Goal: Task Accomplishment & Management: Complete application form

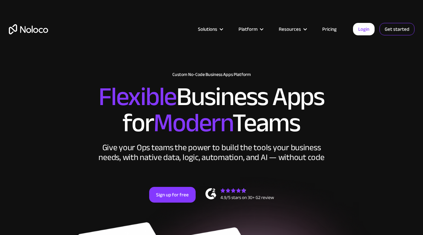
click at [0, 0] on link "Get started" at bounding box center [0, 0] width 0 height 0
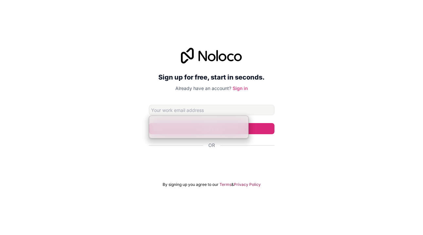
click at [234, 172] on form "Sign up Or By signing up you agree to our Terms & Privacy Policy" at bounding box center [212, 146] width 126 height 82
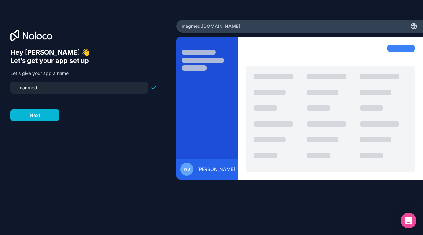
drag, startPoint x: 70, startPoint y: 88, endPoint x: 0, endPoint y: 85, distance: 70.4
click at [0, 85] on div "Hey Walker 👋 Let’s get your app set up Let’s give your app a name magmed Next" at bounding box center [88, 118] width 176 height 196
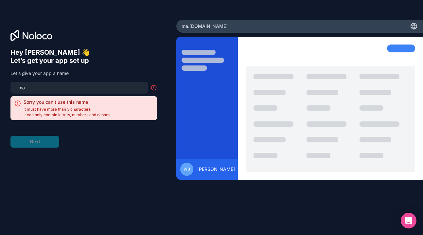
type input "m"
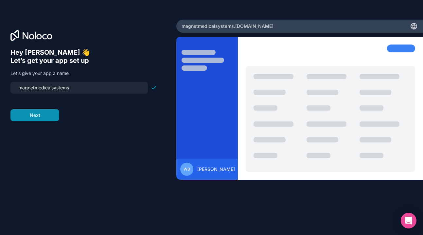
type input "magnetmedicalsystems"
click at [35, 116] on button "Next" at bounding box center [34, 115] width 49 height 12
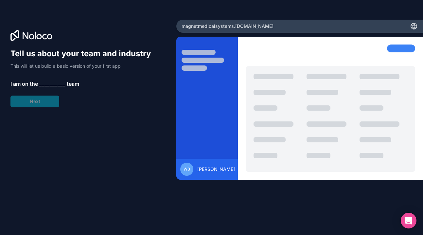
click at [49, 79] on div "Tell us about your team and industry This will let us build a basic version of …" at bounding box center [83, 77] width 147 height 59
click at [49, 83] on span "__________" at bounding box center [52, 84] width 26 height 8
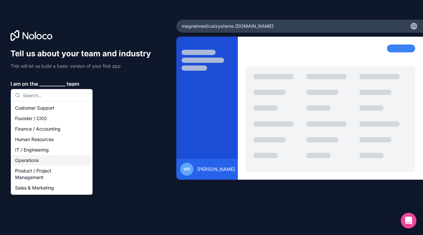
click at [47, 161] on div "Operations" at bounding box center [51, 160] width 79 height 10
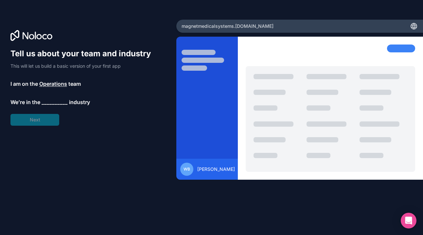
click at [50, 102] on span "__________" at bounding box center [55, 102] width 26 height 8
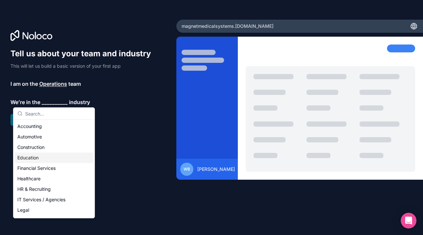
scroll to position [0, 0]
click at [46, 181] on div "Healthcare" at bounding box center [54, 178] width 79 height 10
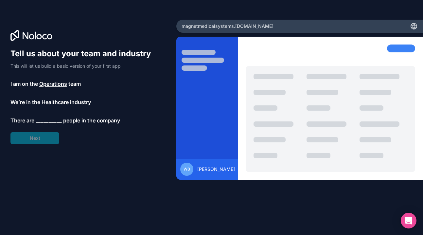
click at [50, 116] on span "__________" at bounding box center [49, 120] width 26 height 8
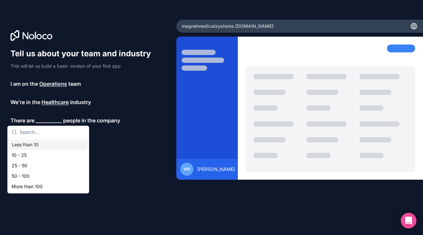
click at [53, 145] on div "Less than 10" at bounding box center [48, 144] width 79 height 10
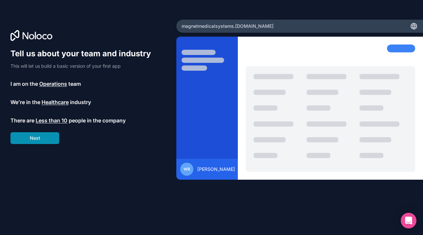
click at [50, 138] on button "Next" at bounding box center [34, 138] width 49 height 12
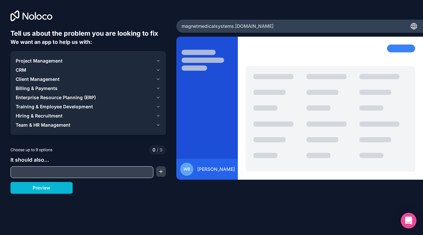
click at [158, 58] on button "Project Management" at bounding box center [88, 60] width 145 height 9
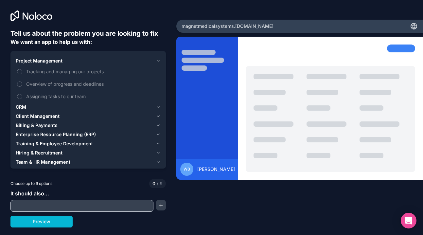
click at [76, 106] on div "CRM" at bounding box center [84, 107] width 137 height 7
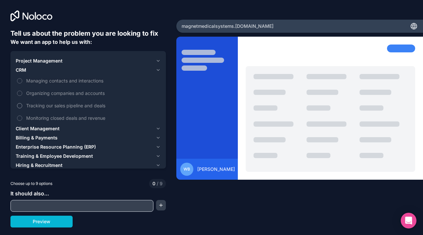
click at [21, 108] on button "Tracking our sales pipeline and deals" at bounding box center [19, 105] width 5 height 5
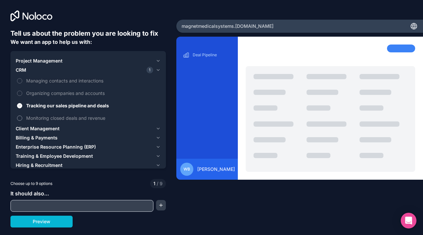
click at [20, 119] on button "Monitoring closed deals and revenue" at bounding box center [19, 117] width 5 height 5
click at [71, 61] on div "Project Management" at bounding box center [84, 61] width 137 height 7
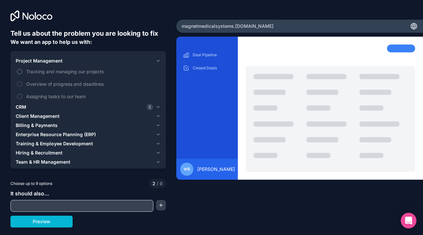
click at [70, 70] on span "Tracking and managing our projects" at bounding box center [92, 71] width 133 height 7
click at [22, 70] on button "Tracking and managing our projects" at bounding box center [19, 71] width 5 height 5
click at [68, 82] on span "Overview of progress and deadlines" at bounding box center [92, 83] width 133 height 7
click at [22, 82] on button "Overview of progress and deadlines" at bounding box center [19, 83] width 5 height 5
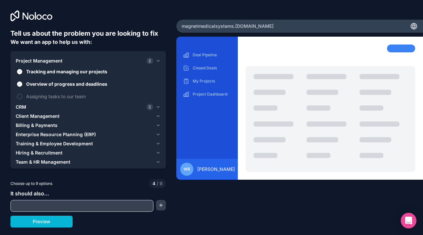
click at [83, 60] on div "Project Management 2" at bounding box center [84, 61] width 137 height 7
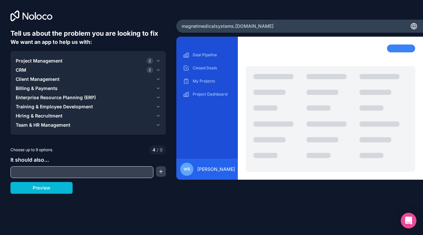
click at [79, 81] on div "Client Management" at bounding box center [84, 79] width 137 height 7
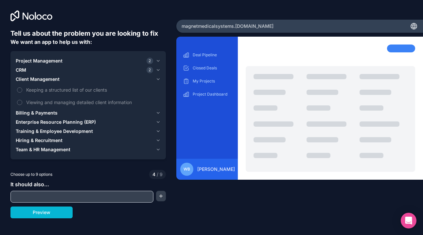
click at [74, 110] on div "Billing & Payments" at bounding box center [84, 113] width 137 height 7
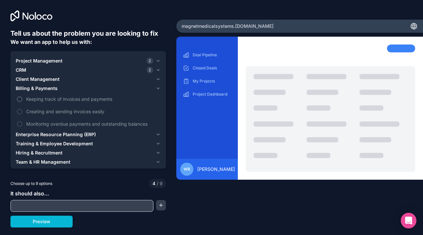
click at [87, 98] on span "Keeping track of invoices and payments" at bounding box center [92, 99] width 133 height 7
click at [22, 98] on button "Keeping track of invoices and payments" at bounding box center [19, 99] width 5 height 5
click at [81, 111] on span "Creating and sending invoices easily" at bounding box center [92, 111] width 133 height 7
click at [22, 111] on button "Creating and sending invoices easily" at bounding box center [19, 111] width 5 height 5
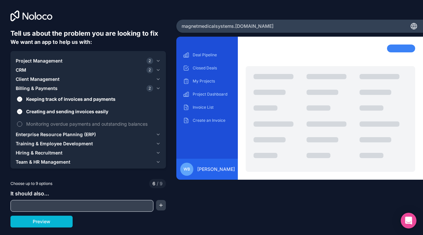
click at [82, 121] on span "Monitoring overdue payments and outstanding balances" at bounding box center [92, 123] width 133 height 7
click at [22, 121] on button "Monitoring overdue payments and outstanding balances" at bounding box center [19, 123] width 5 height 5
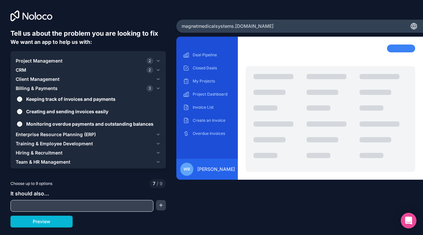
click at [158, 72] on icon "button" at bounding box center [158, 69] width 5 height 5
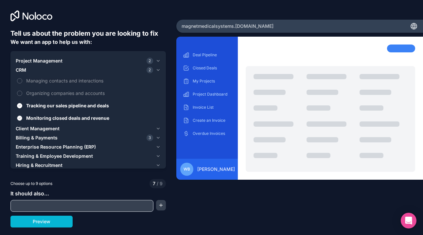
click at [67, 118] on span "Monitoring closed deals and revenue" at bounding box center [92, 118] width 133 height 7
click at [22, 118] on button "Monitoring closed deals and revenue" at bounding box center [19, 117] width 5 height 5
click at [158, 61] on icon "button" at bounding box center [158, 60] width 3 height 1
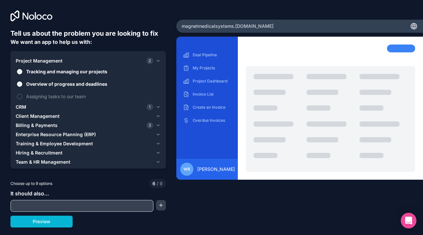
click at [156, 135] on icon "button" at bounding box center [158, 134] width 5 height 5
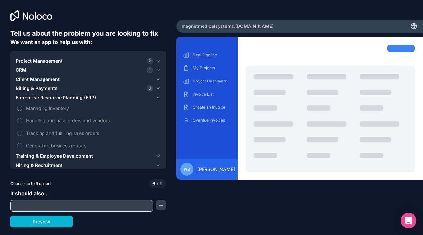
click at [53, 112] on label "Managing inventory" at bounding box center [88, 108] width 145 height 12
click at [22, 111] on button "Managing inventory" at bounding box center [19, 108] width 5 height 5
click at [53, 118] on span "Handling purchase orders and vendors" at bounding box center [92, 120] width 133 height 7
click at [22, 118] on button "Handling purchase orders and vendors" at bounding box center [19, 120] width 5 height 5
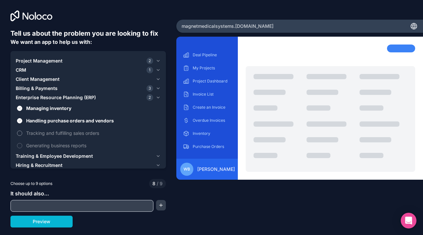
click at [55, 130] on span "Tracking and fulfilling sales orders" at bounding box center [92, 133] width 133 height 7
click at [22, 131] on button "Tracking and fulfilling sales orders" at bounding box center [19, 133] width 5 height 5
click at [158, 158] on icon "button" at bounding box center [158, 155] width 5 height 5
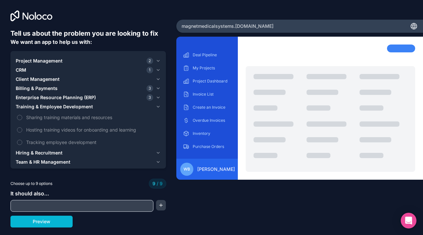
click at [127, 156] on button "Hiring & Recruitment" at bounding box center [88, 152] width 145 height 9
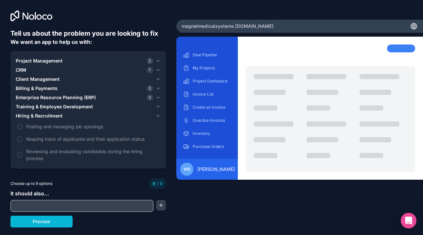
click at [161, 118] on div "Project Management 2 CRM 1 Client Management Billing & Payments 3 Enterprise Re…" at bounding box center [87, 121] width 155 height 140
click at [160, 117] on icon "button" at bounding box center [158, 115] width 5 height 5
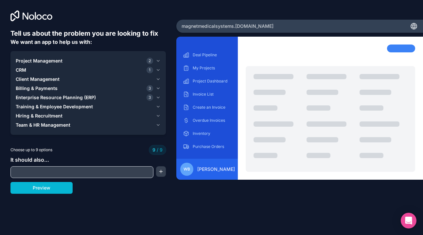
click at [158, 127] on icon "button" at bounding box center [158, 124] width 5 height 5
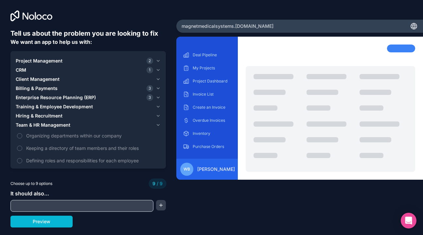
click at [158, 127] on icon "button" at bounding box center [158, 124] width 5 height 5
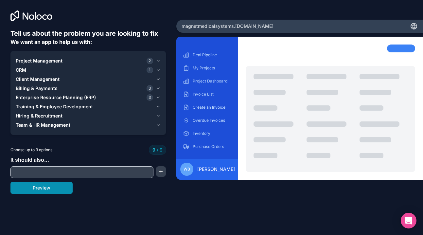
click at [45, 191] on button "Preview" at bounding box center [41, 188] width 62 height 12
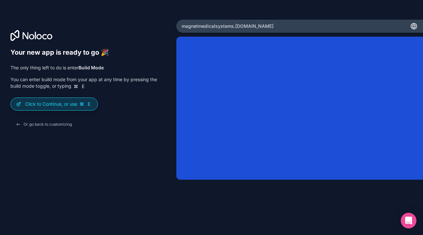
click at [62, 101] on p "Click to Continue, or use E" at bounding box center [58, 104] width 67 height 7
